Goal: Task Accomplishment & Management: Complete application form

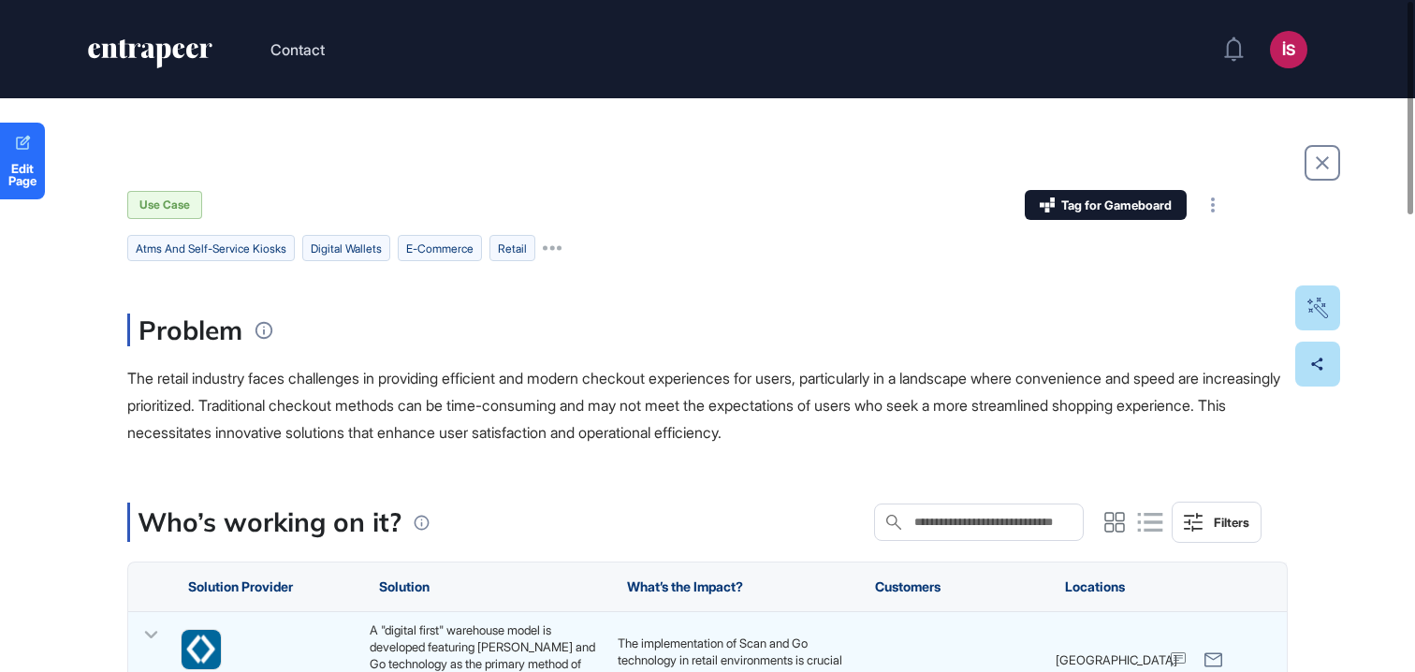
click at [30, 178] on span "Edit Page" at bounding box center [22, 175] width 45 height 24
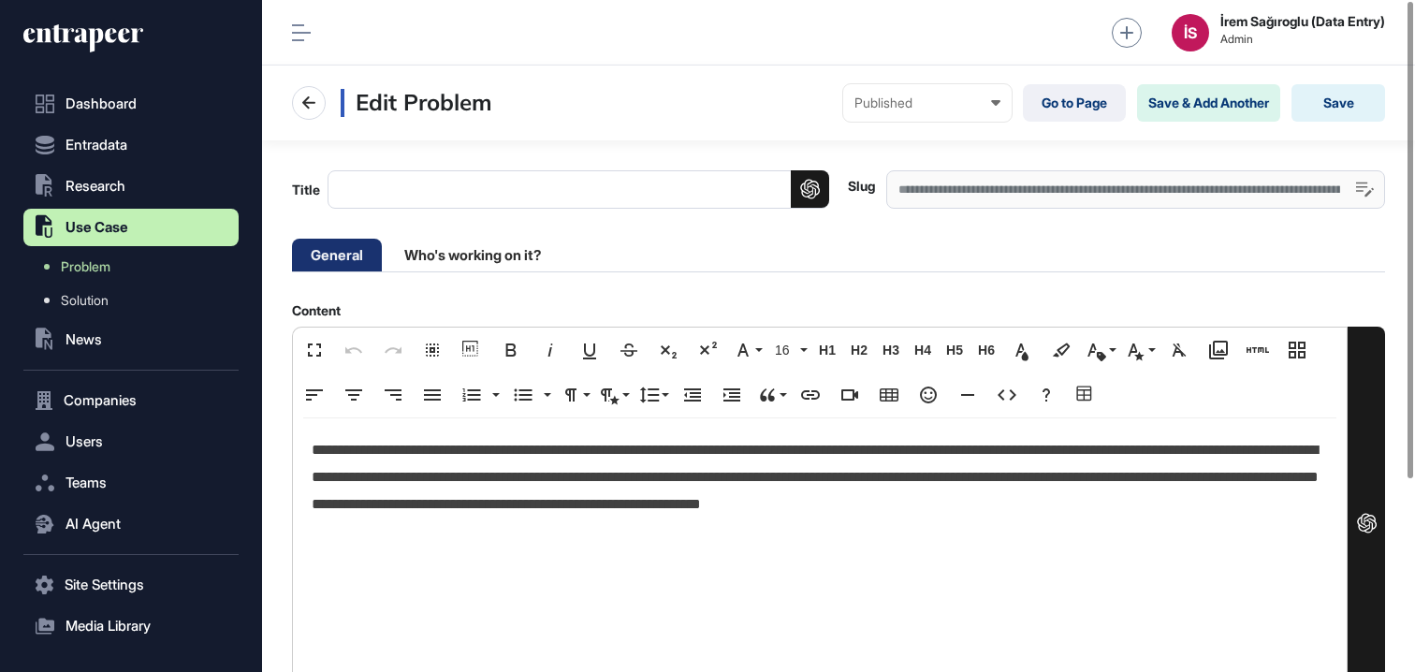
click at [1167, 179] on div "**********" at bounding box center [1135, 189] width 499 height 38
click at [1171, 182] on div "**********" at bounding box center [1135, 189] width 499 height 38
